Goal: Transaction & Acquisition: Book appointment/travel/reservation

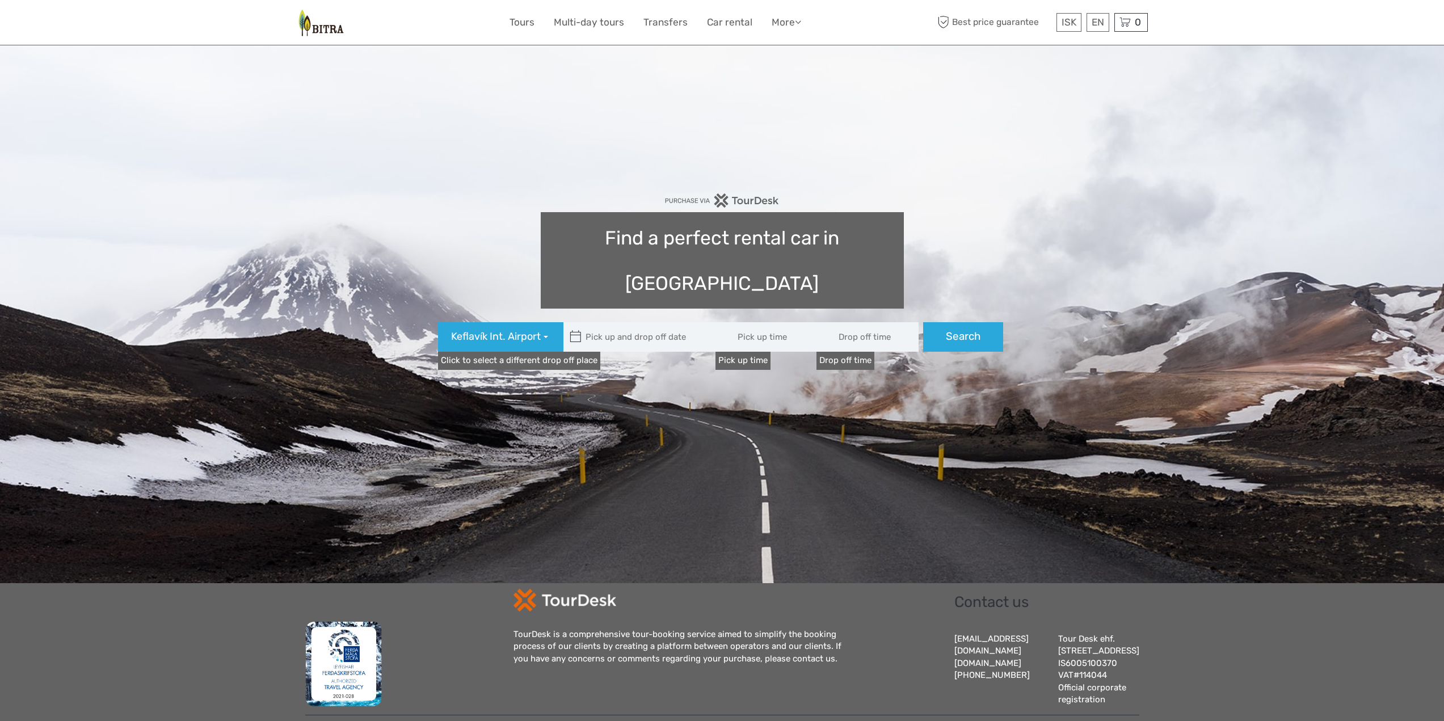
type input "08:00"
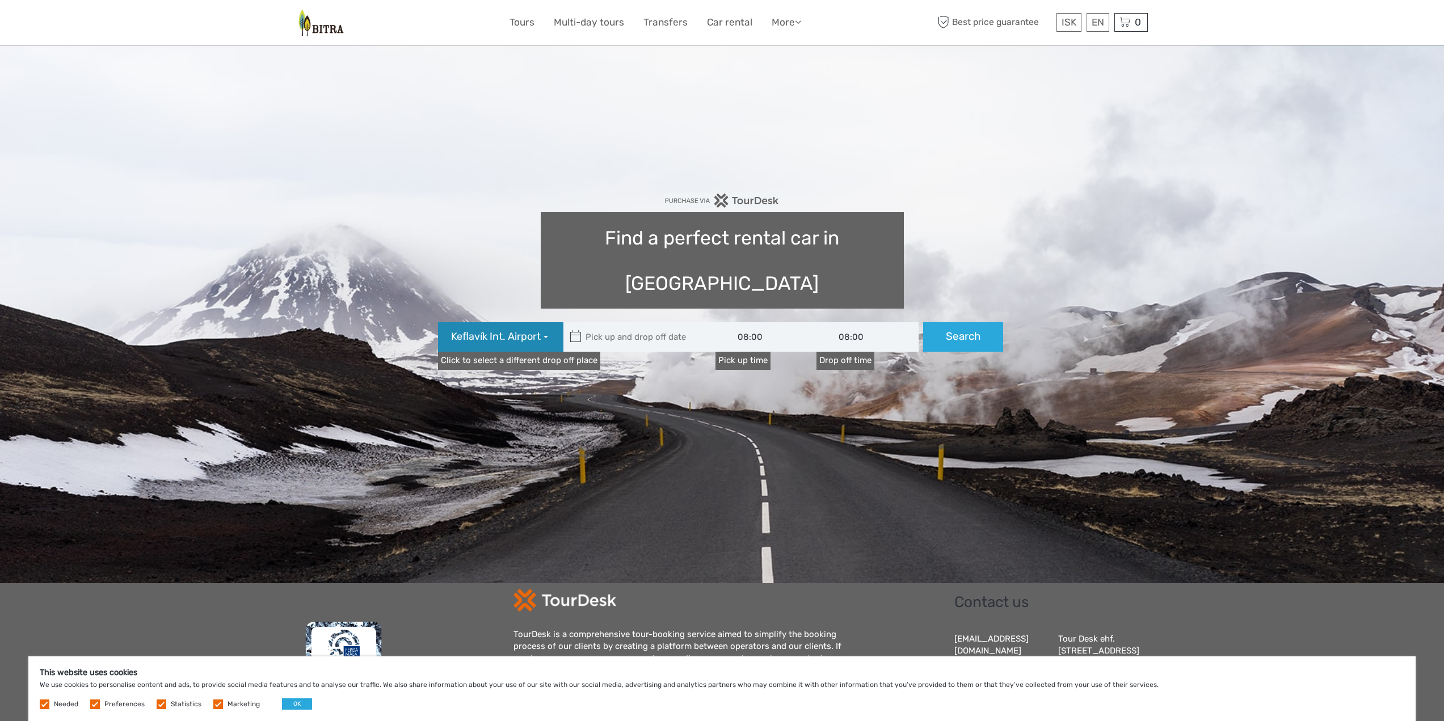
click at [539, 330] on span "Keflavík Int. Airport" at bounding box center [496, 337] width 90 height 15
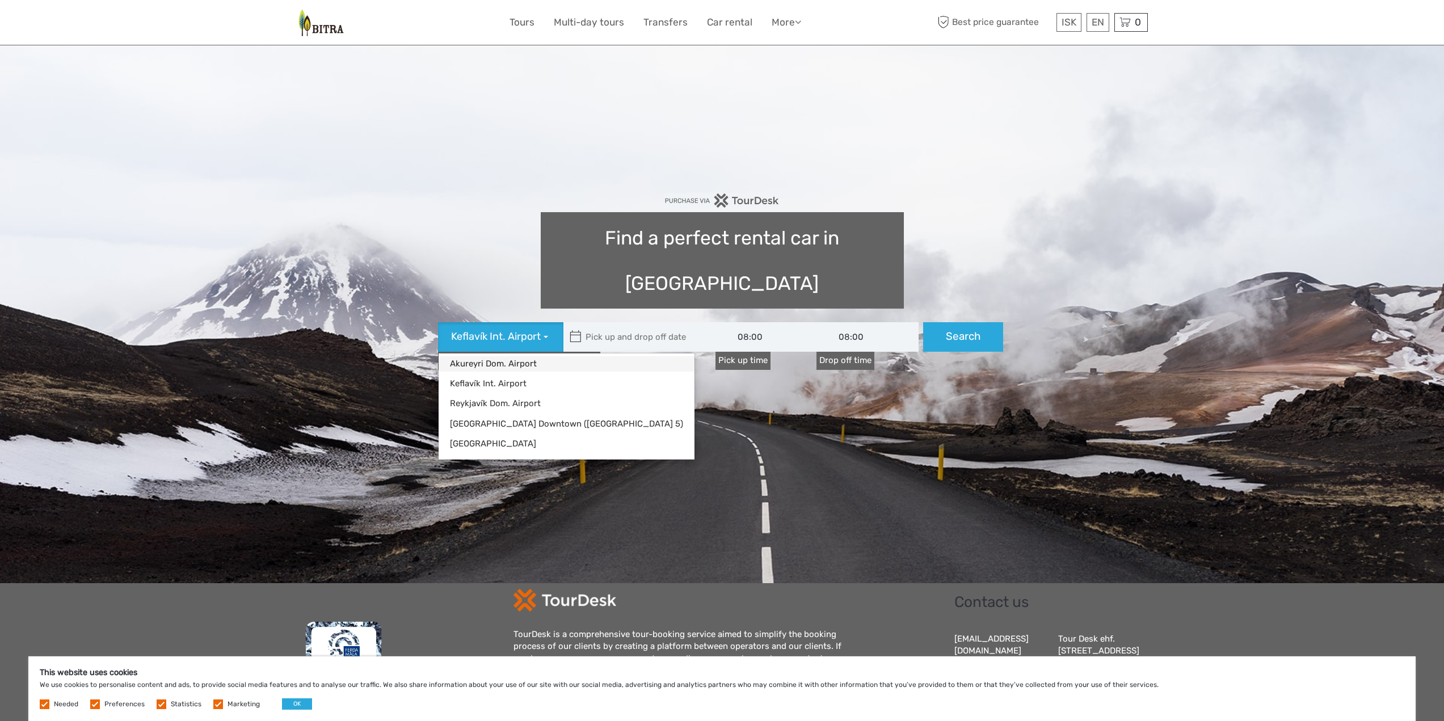
click at [488, 356] on link "Akureyri Dom. Airport" at bounding box center [567, 363] width 256 height 15
type input "[DATE]"
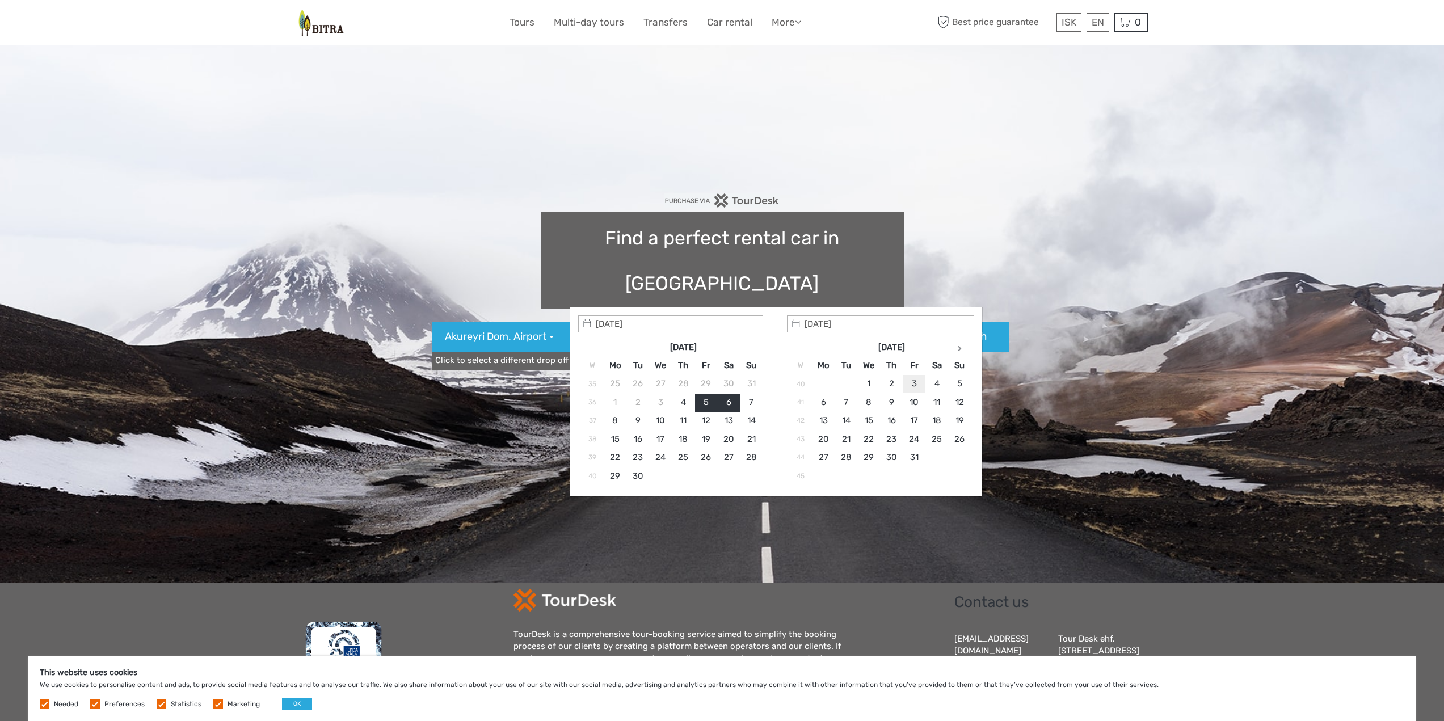
type input "[DATE]"
type input "[DATE] - [DATE]"
click at [548, 352] on link "Click to select a different drop off place" at bounding box center [513, 361] width 162 height 18
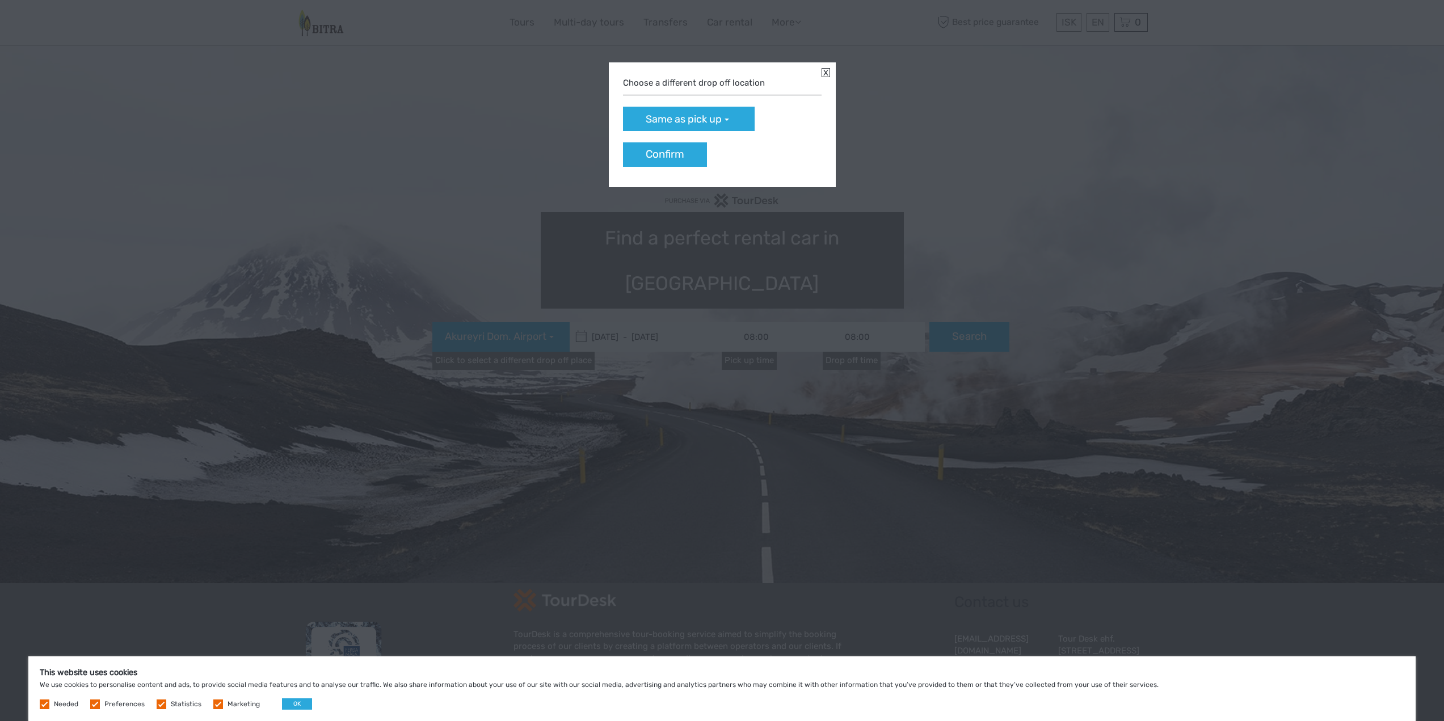
click at [686, 86] on div "Choose a different drop off location" at bounding box center [722, 84] width 199 height 24
click at [684, 122] on span "Same as pick up" at bounding box center [684, 119] width 76 height 15
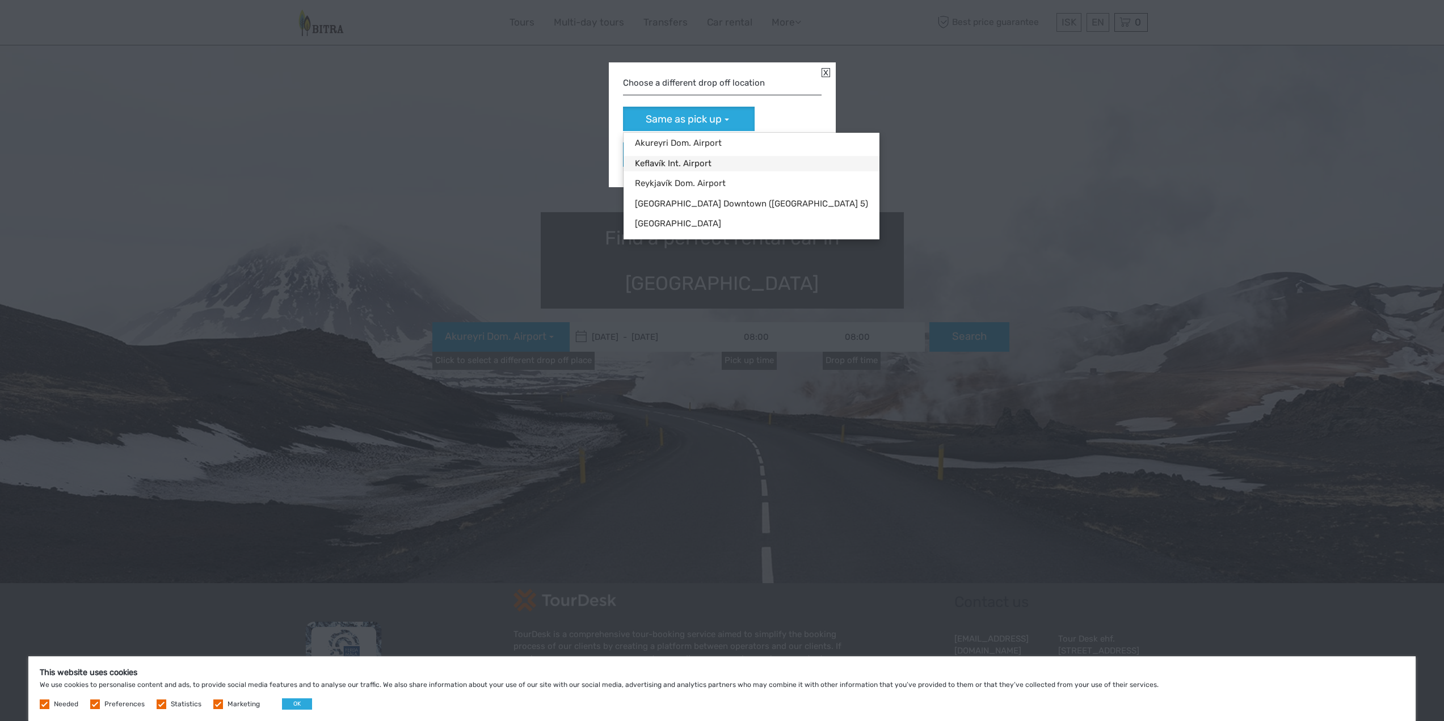
click at [679, 160] on link "Keflavík Int. Airport" at bounding box center [752, 163] width 256 height 15
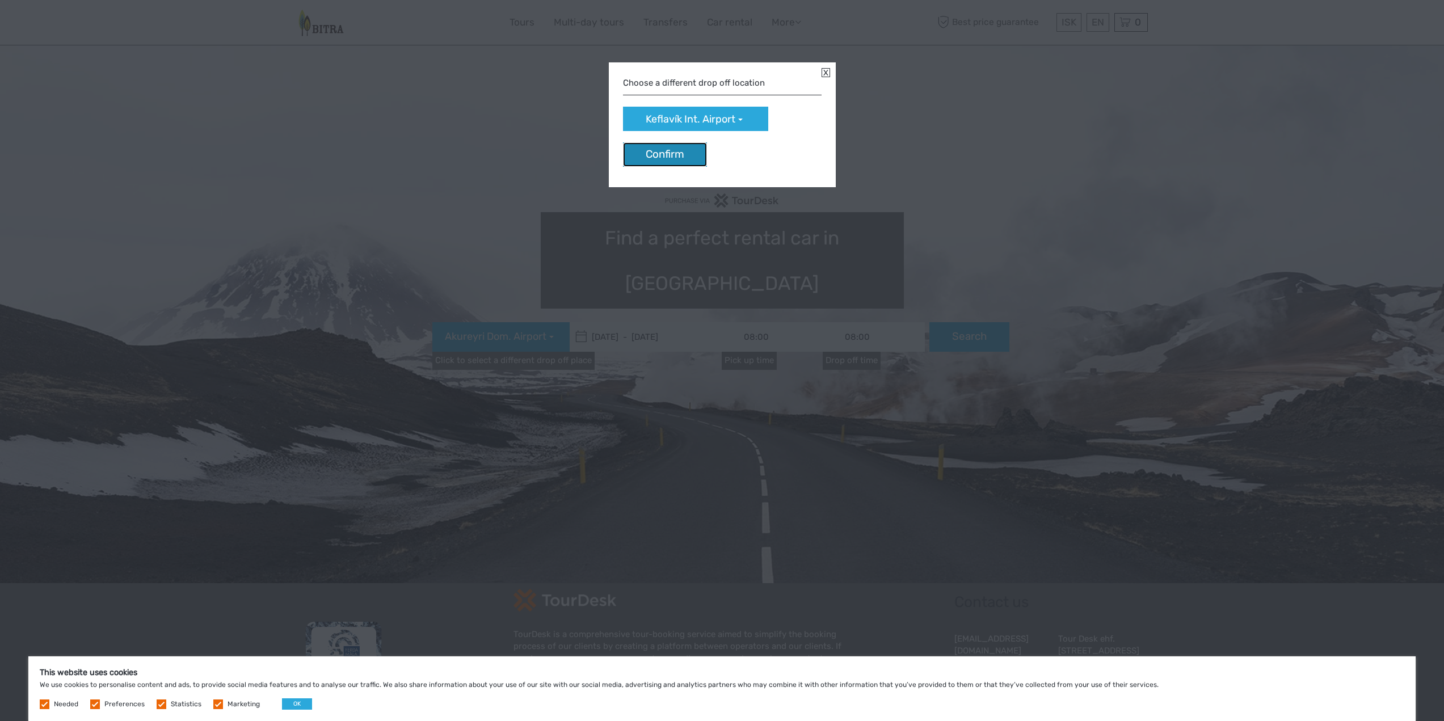
click at [678, 152] on button "Confirm" at bounding box center [665, 154] width 84 height 24
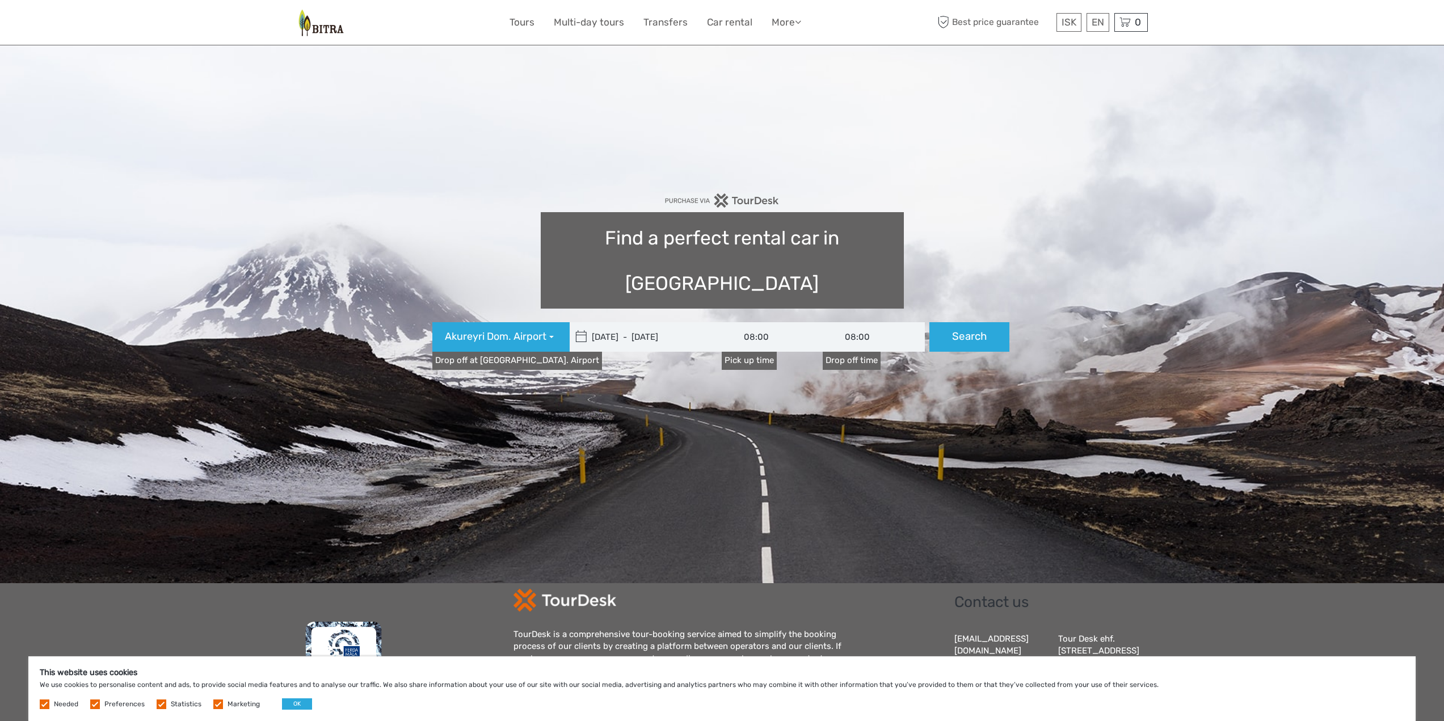
type input "[DATE]"
click at [627, 322] on input "[DATE] - [DATE]" at bounding box center [646, 337] width 153 height 30
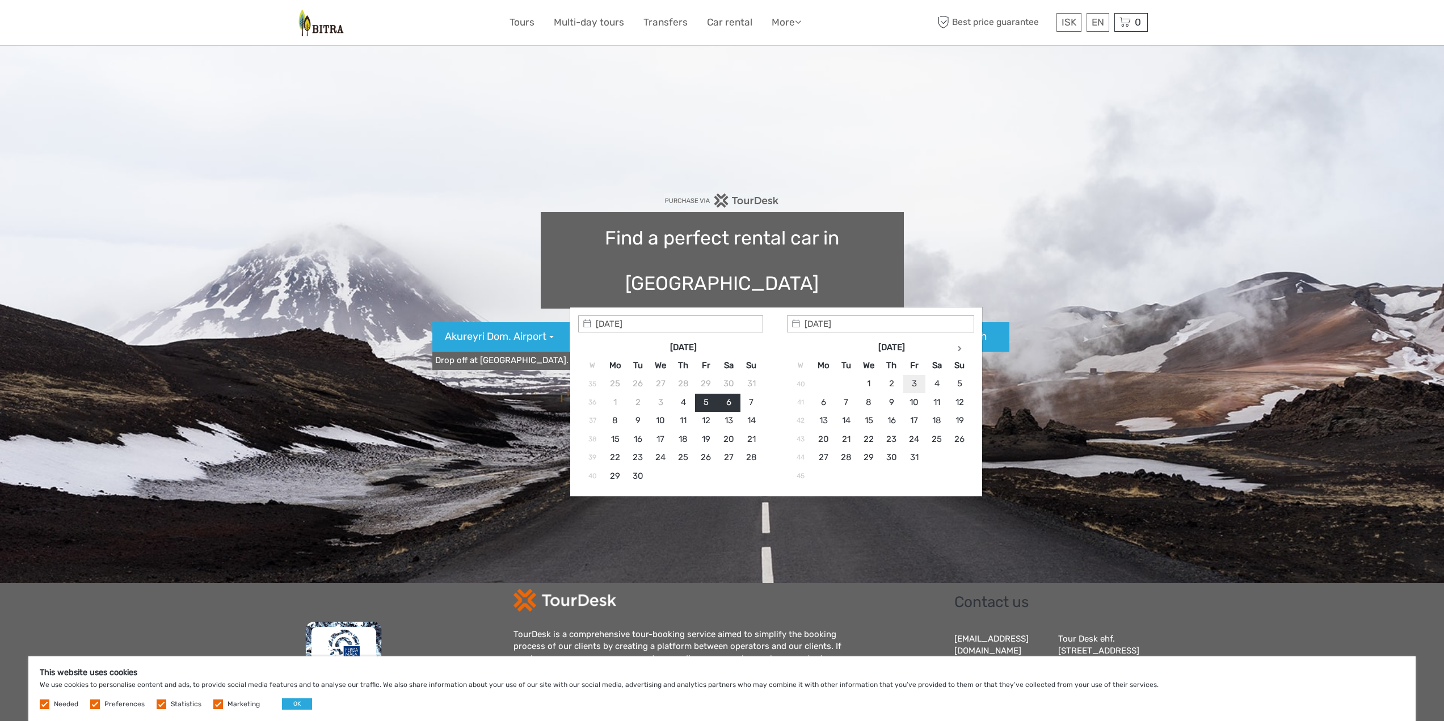
type input "[DATE]"
type input "[DATE] - [DATE]"
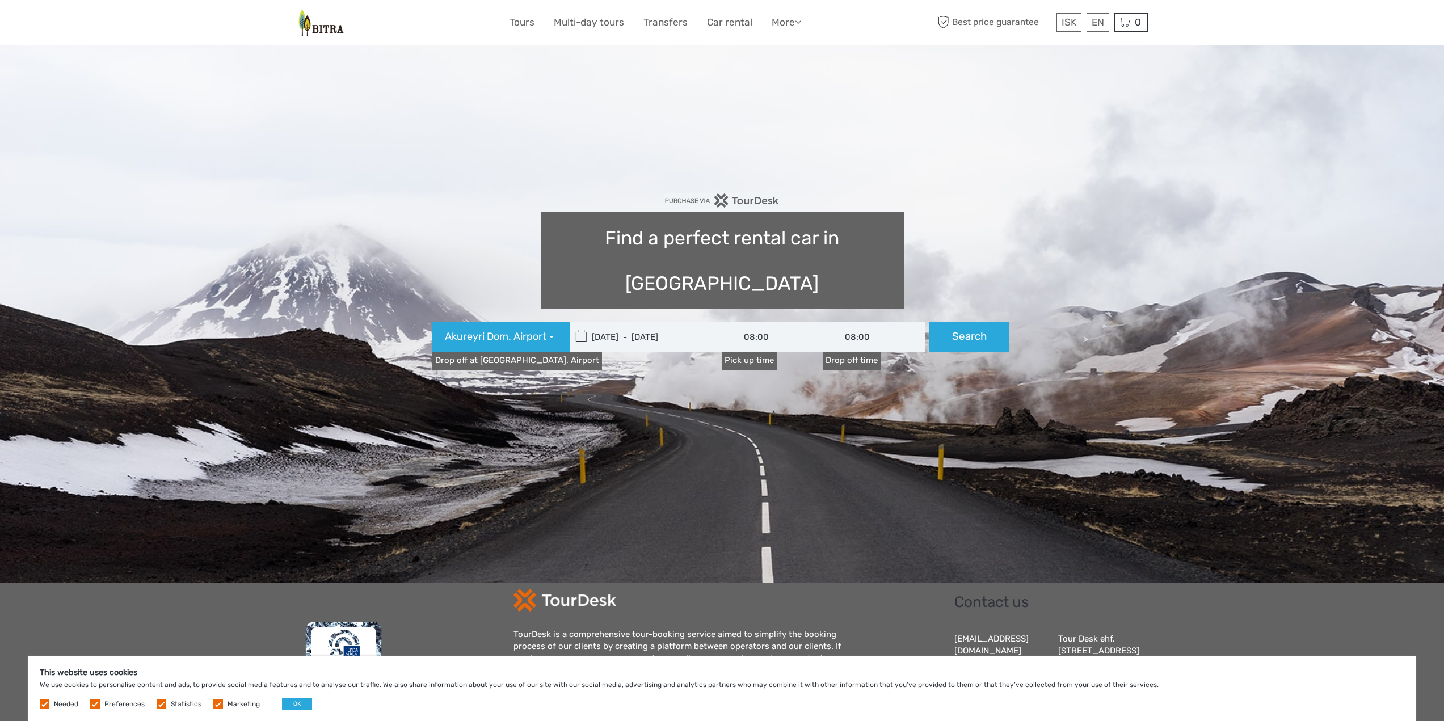
click at [753, 322] on input "08:00" at bounding box center [773, 337] width 102 height 30
click at [775, 389] on link "18:00" at bounding box center [773, 392] width 98 height 17
type input "18:00"
click at [853, 322] on input "08:00" at bounding box center [874, 337] width 102 height 30
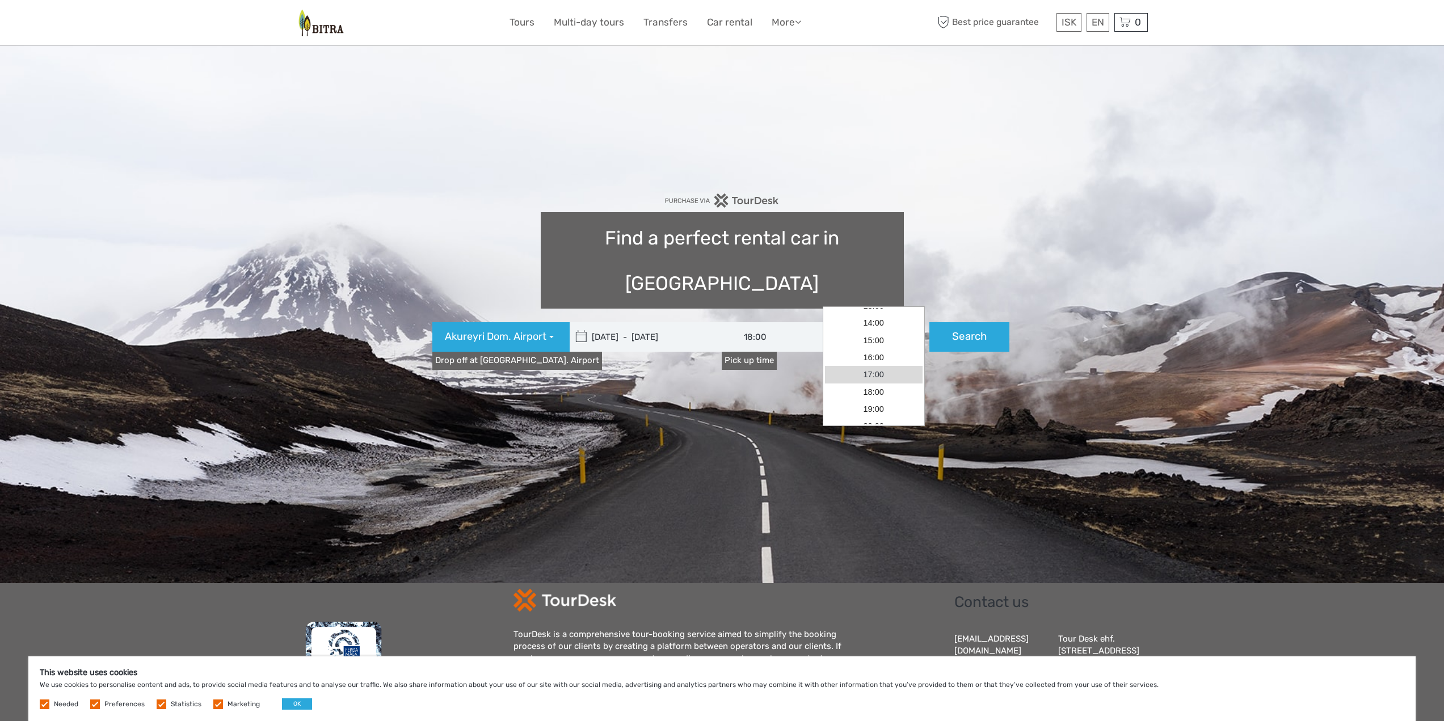
click at [871, 371] on link "17:00" at bounding box center [874, 374] width 98 height 17
type input "17:00"
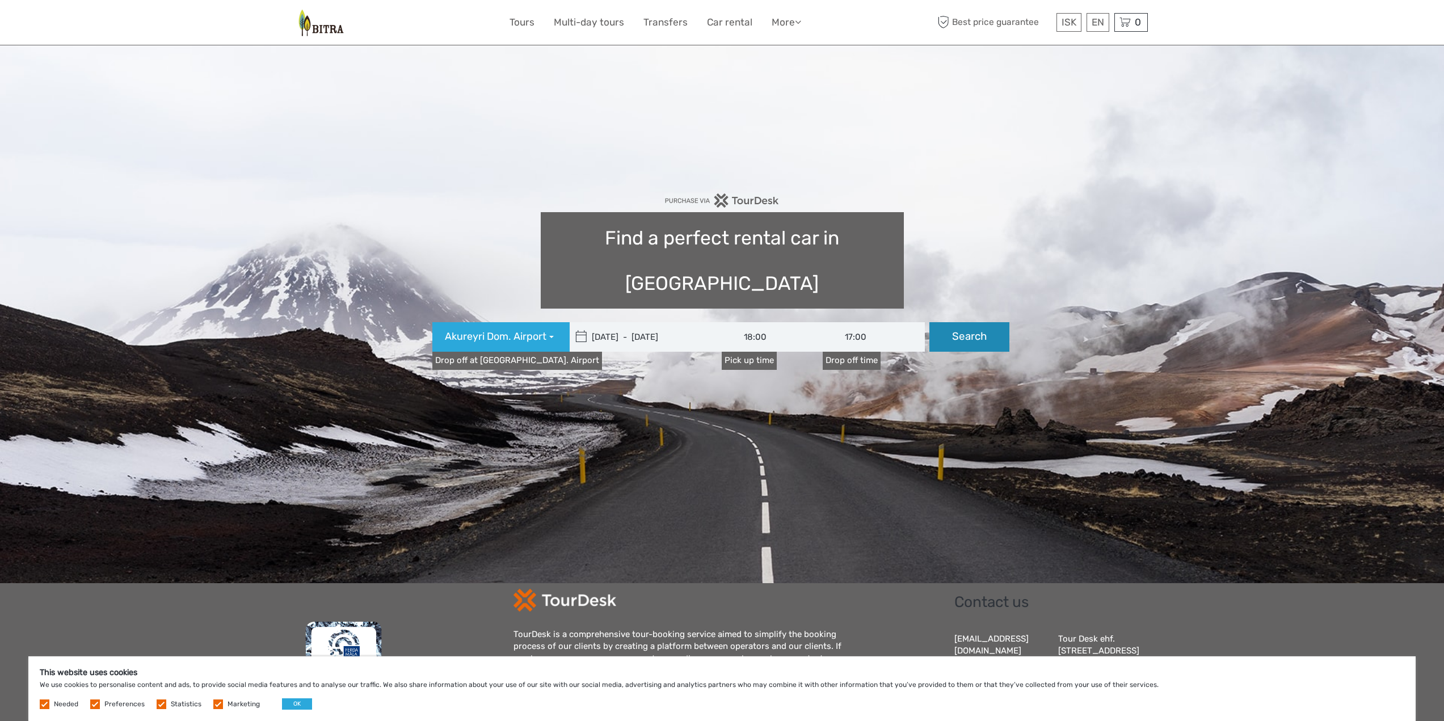
click at [953, 322] on button "Search" at bounding box center [970, 337] width 80 height 30
type input "[DATE] - [DATE]"
type input "18:00"
type input "17:00"
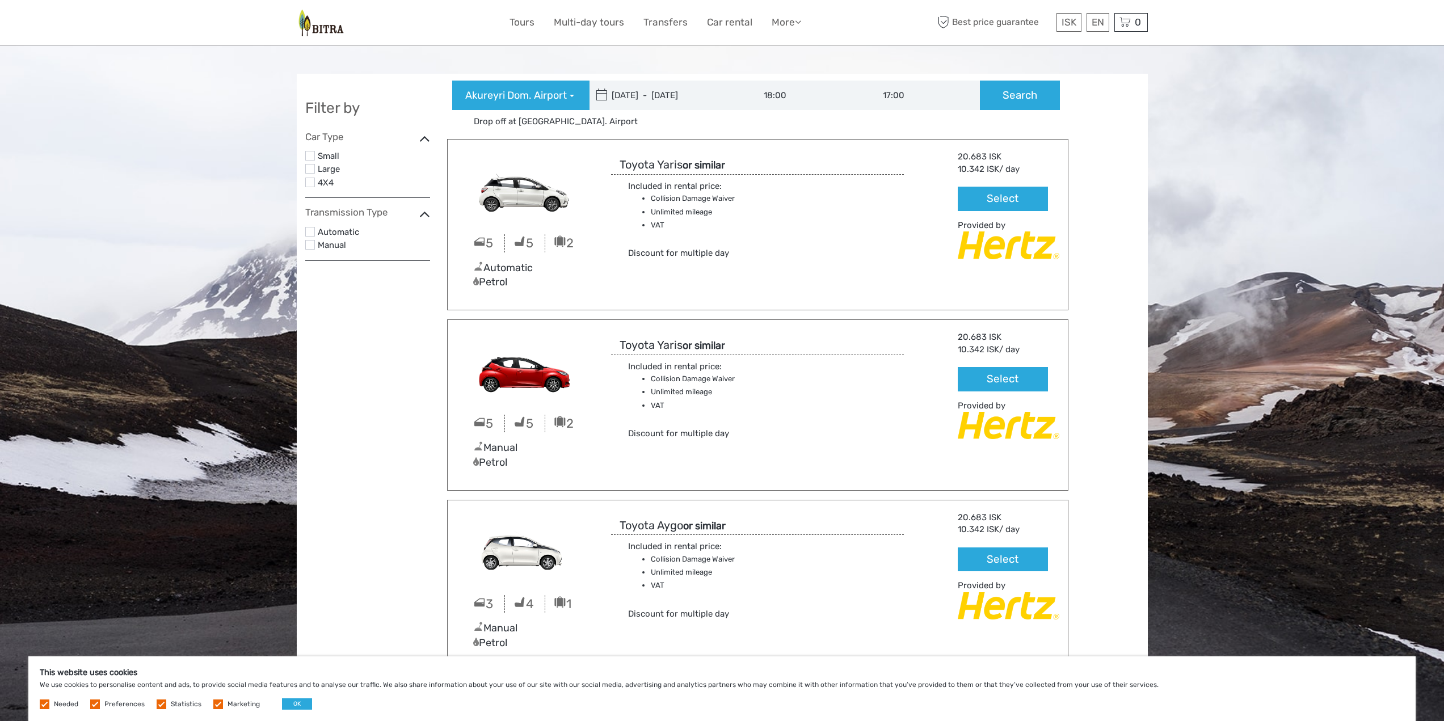
click at [308, 171] on label at bounding box center [310, 169] width 10 height 10
click at [0, 0] on input "checkbox" at bounding box center [0, 0] width 0 height 0
